Goal: Complete application form

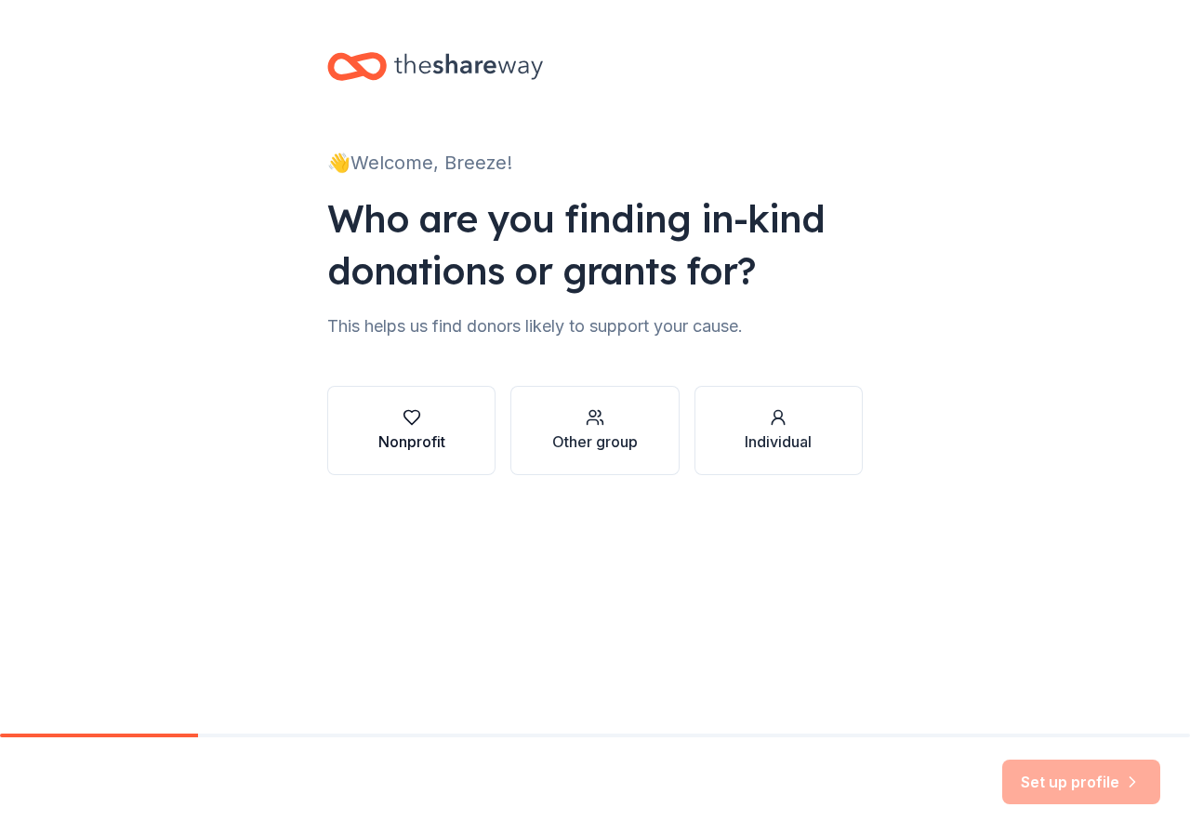
drag, startPoint x: 296, startPoint y: 443, endPoint x: 359, endPoint y: 431, distance: 64.4
click at [297, 443] on div "👋 Welcome, Breeze! Who are you finding in-kind donations or grants for? This he…" at bounding box center [595, 282] width 1190 height 564
click at [377, 429] on button "Nonprofit" at bounding box center [411, 430] width 168 height 89
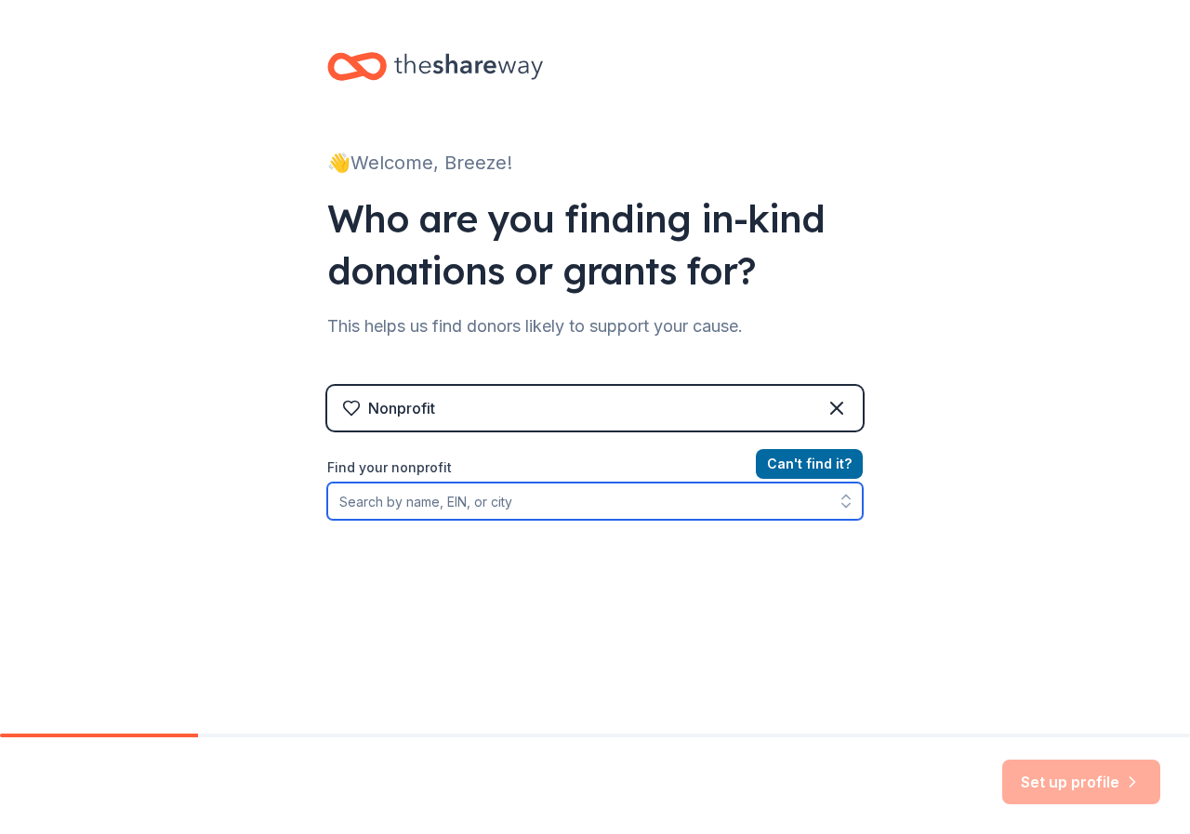
click at [606, 502] on input "Find your nonprofit" at bounding box center [595, 501] width 536 height 37
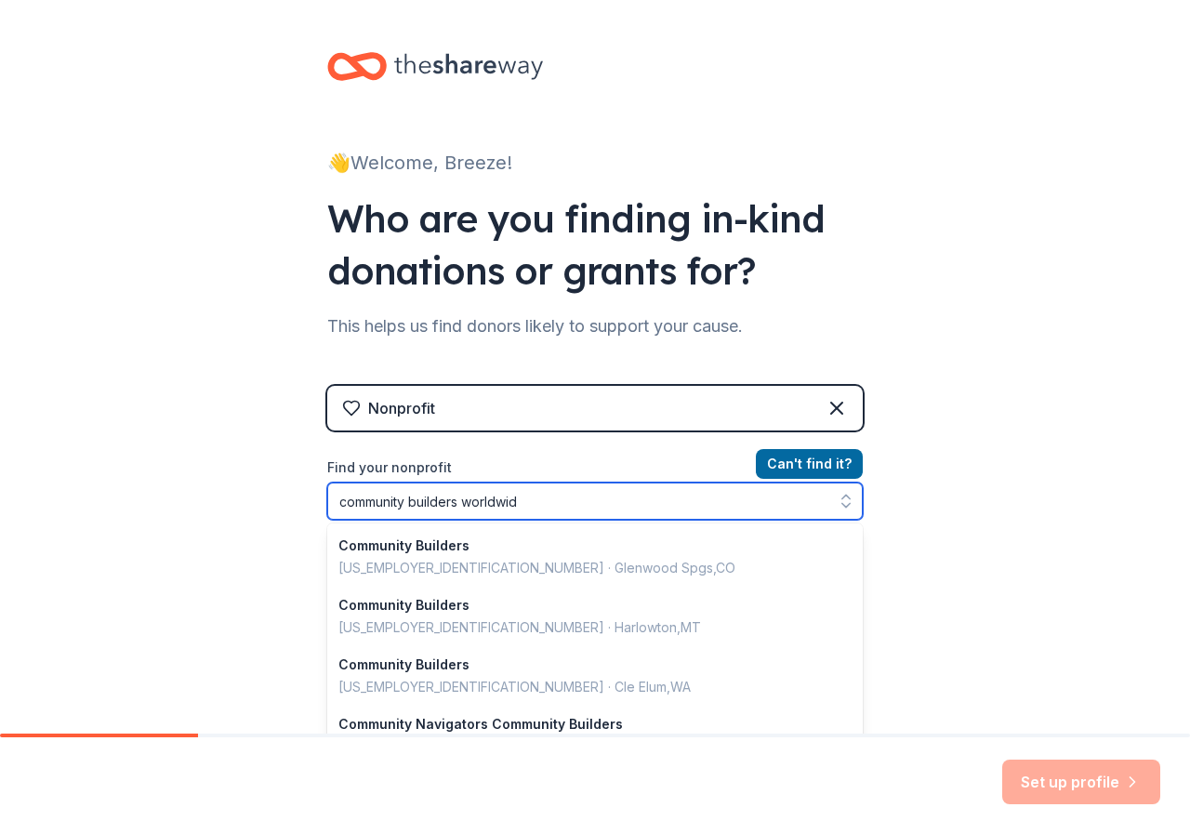
type input "community builders worldwide"
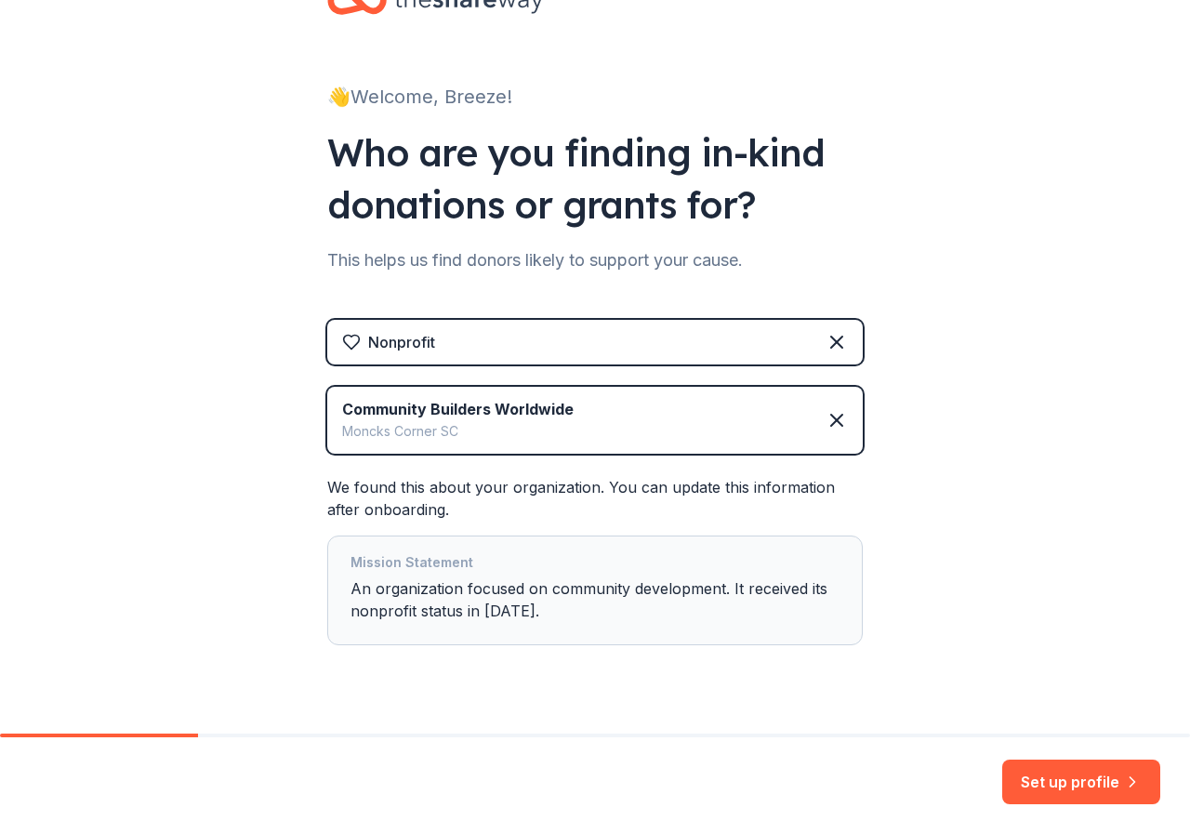
scroll to position [104, 0]
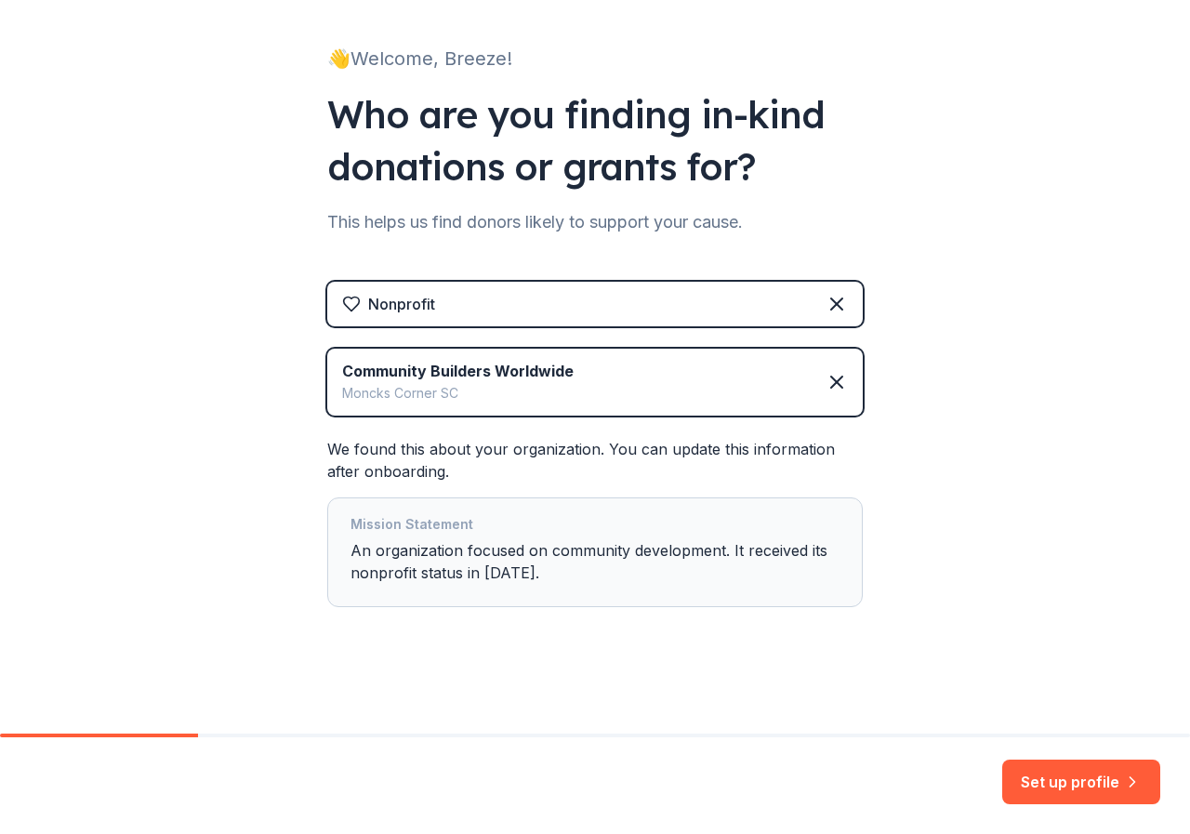
click at [502, 561] on div "Mission Statement An organization focused on community development. It received…" at bounding box center [595, 552] width 489 height 78
click at [400, 387] on div "Moncks Corner SC" at bounding box center [458, 393] width 232 height 22
click at [1059, 780] on button "Set up profile" at bounding box center [1082, 782] width 158 height 45
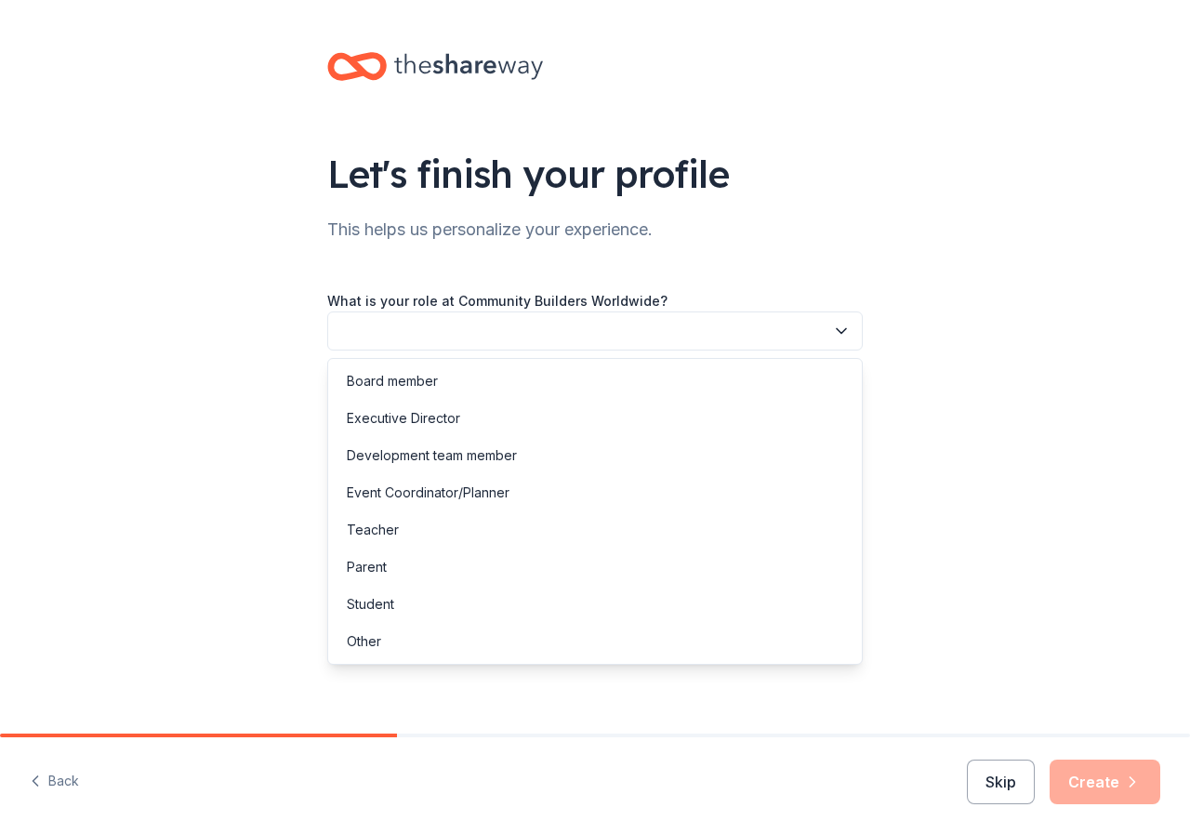
click at [395, 333] on button "button" at bounding box center [595, 331] width 536 height 39
click at [387, 379] on div "Board member" at bounding box center [392, 381] width 91 height 22
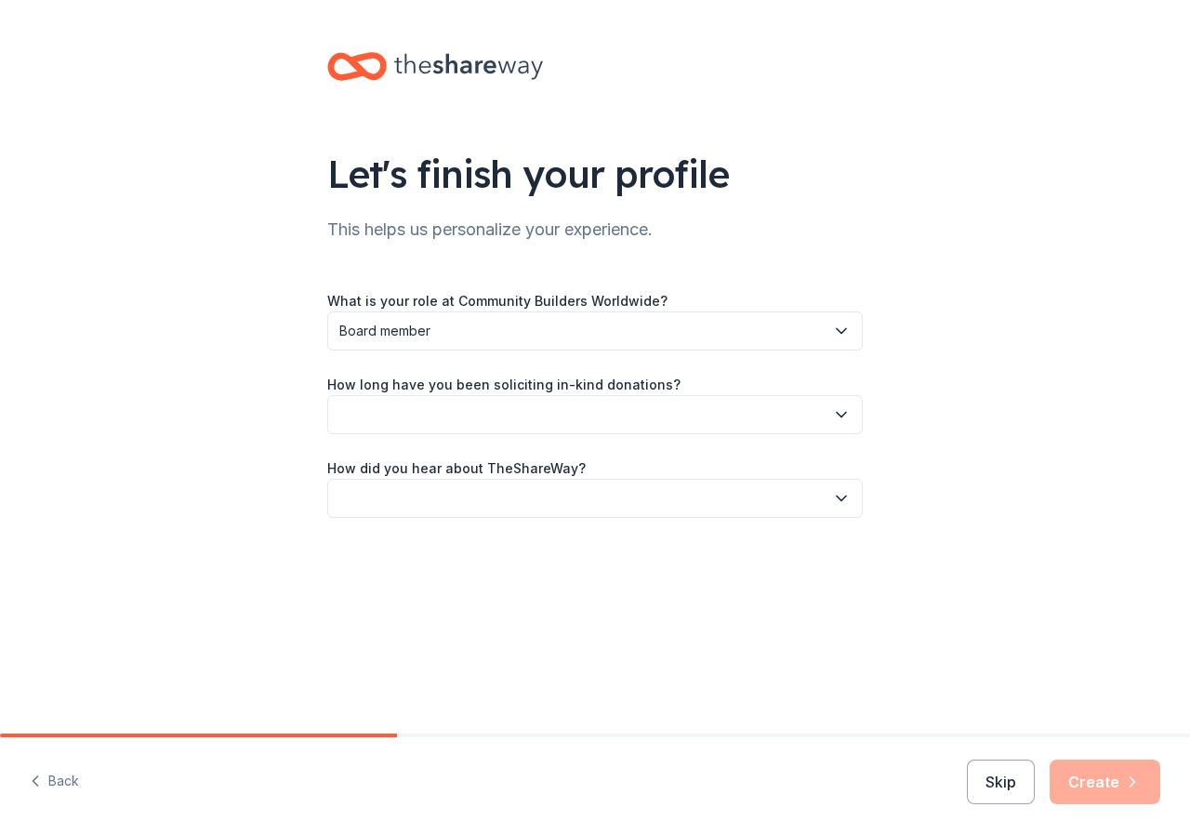
click at [397, 400] on button "button" at bounding box center [595, 414] width 536 height 39
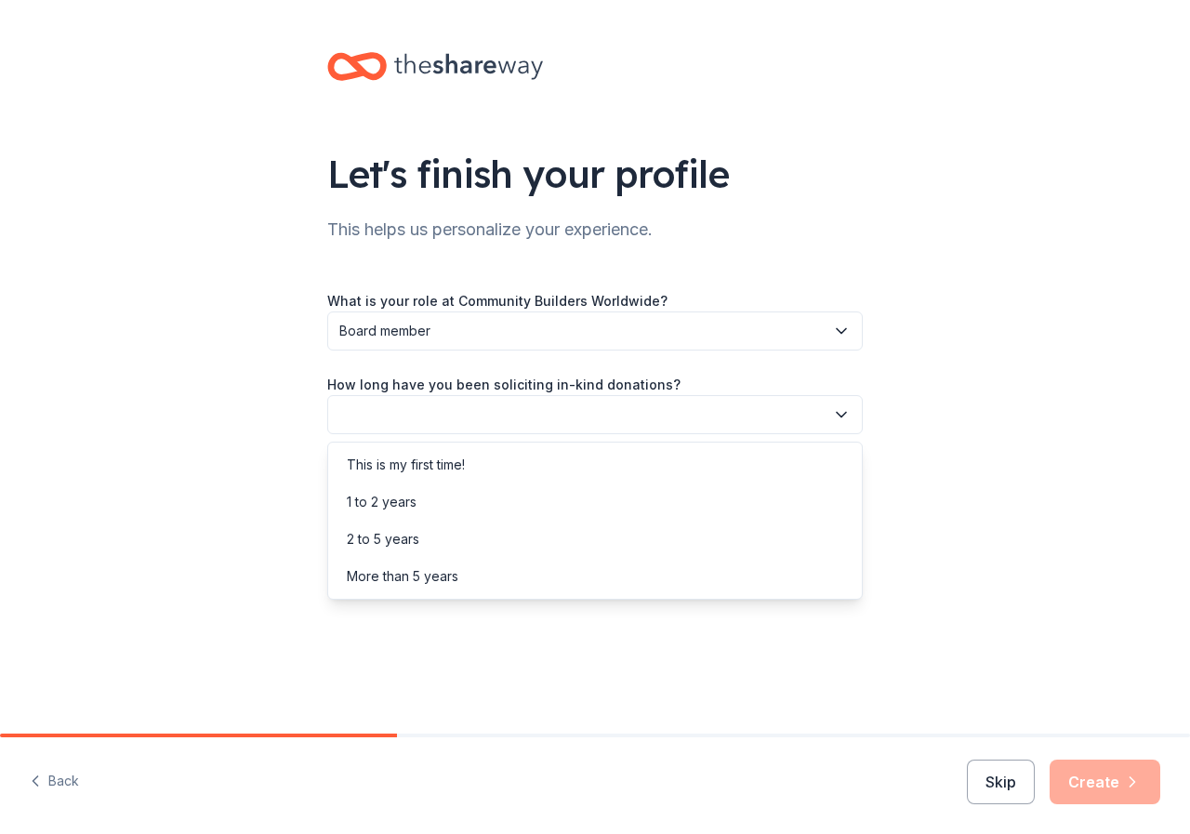
click at [379, 329] on div "What is your role at Community Builders Worldwide? Board member How long have y…" at bounding box center [595, 403] width 536 height 229
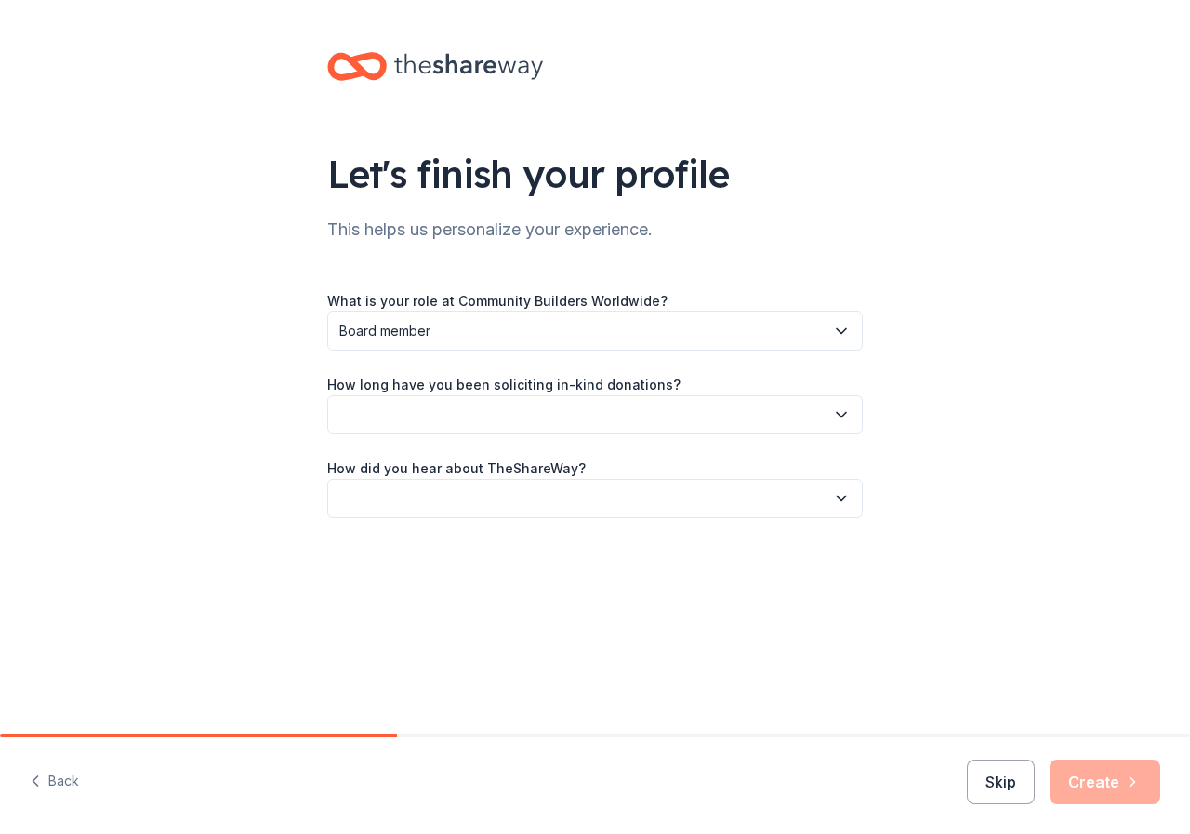
click at [379, 329] on span "Board member" at bounding box center [581, 331] width 485 height 22
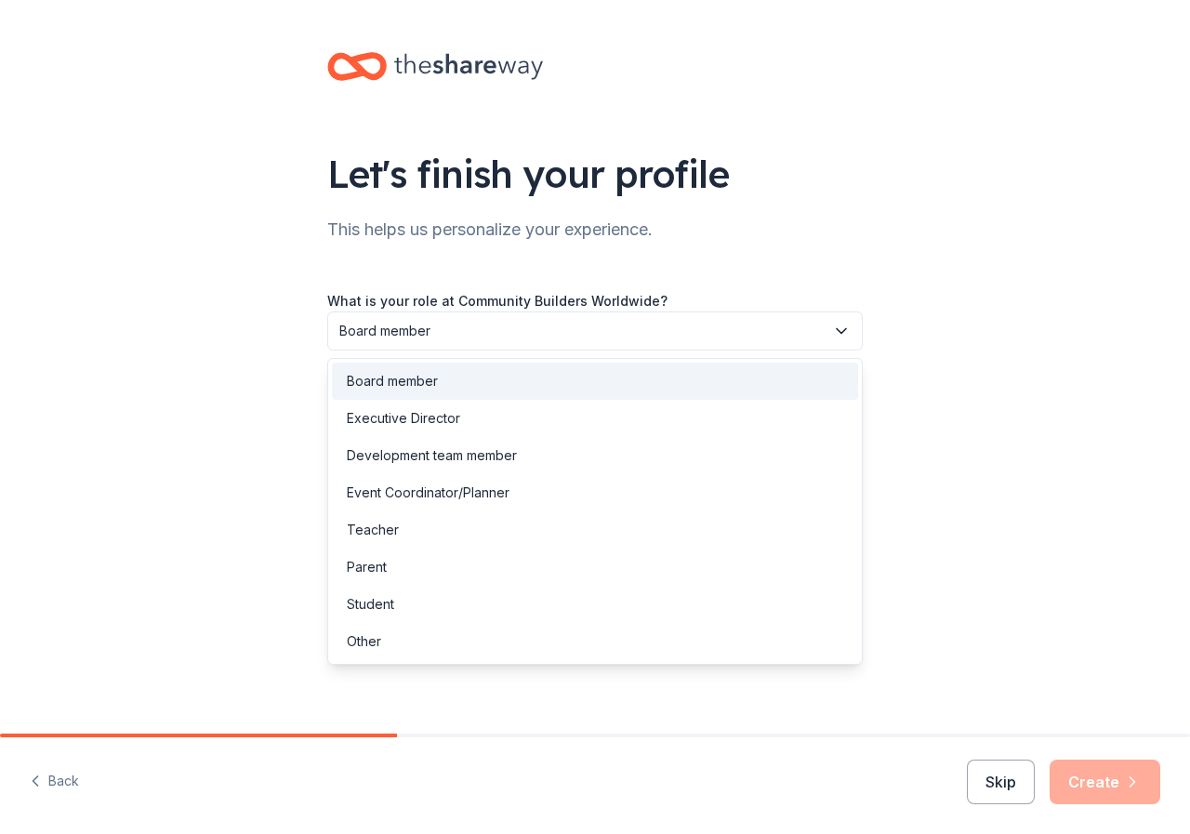
click at [414, 373] on div "Board member" at bounding box center [392, 381] width 91 height 22
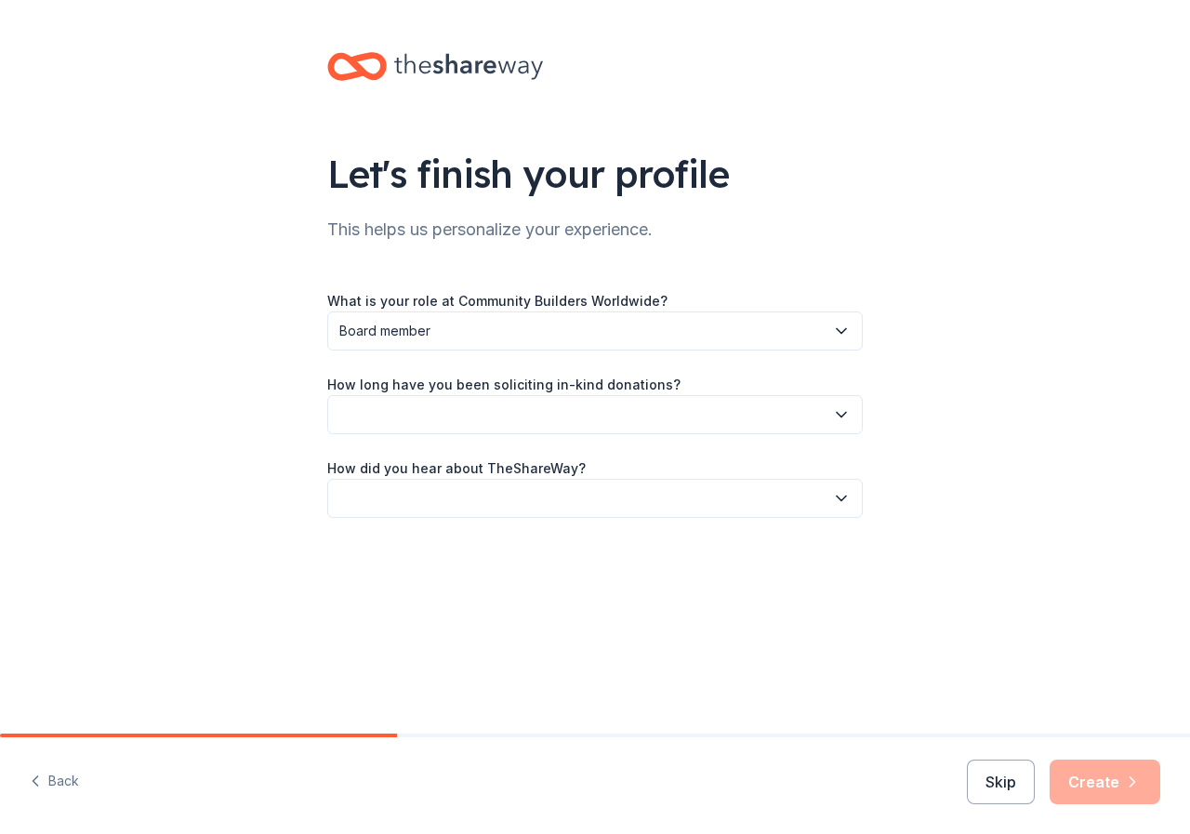
click at [413, 406] on button "button" at bounding box center [595, 414] width 536 height 39
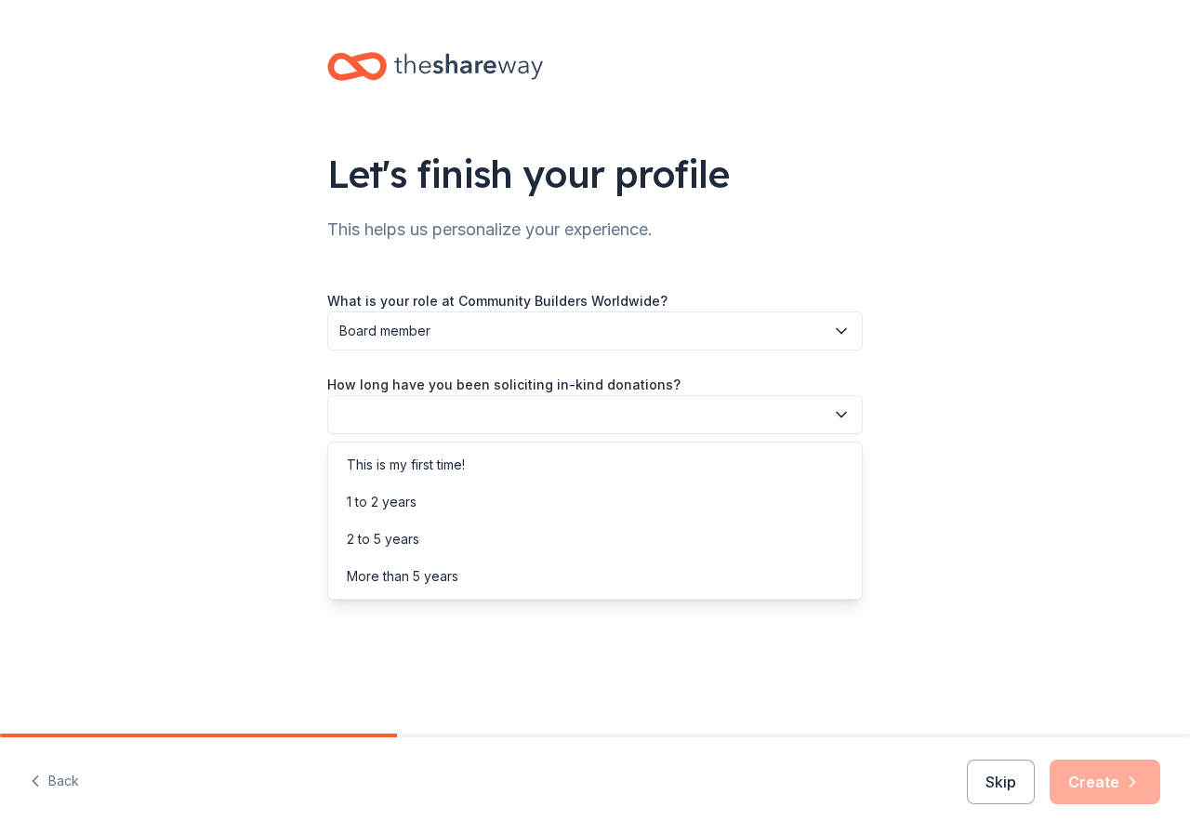
click at [260, 429] on div "Let's finish your profile This helps us personalize your experience. What is yo…" at bounding box center [595, 303] width 1190 height 607
